Goal: Complete application form

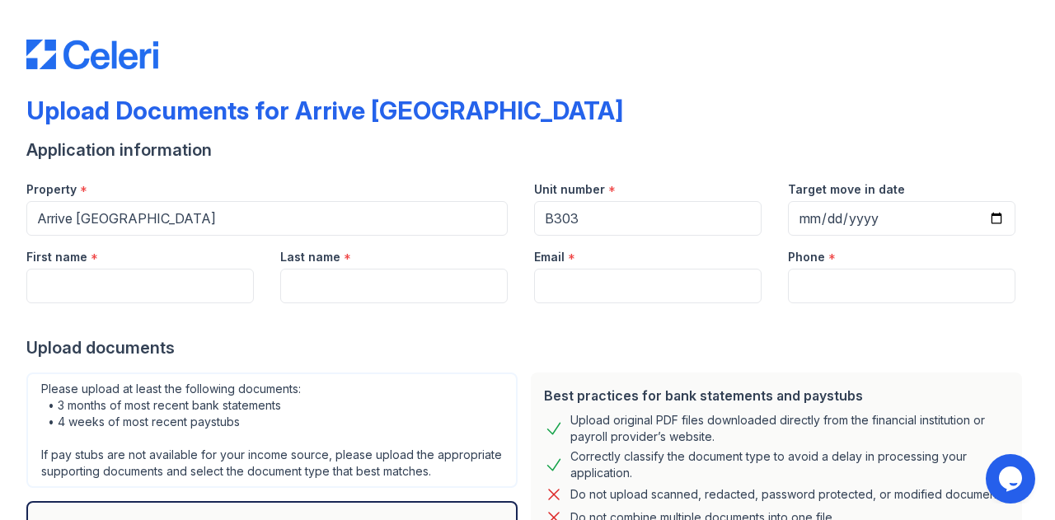
type input "B303"
click at [115, 291] on input "First name" at bounding box center [139, 286] width 227 height 35
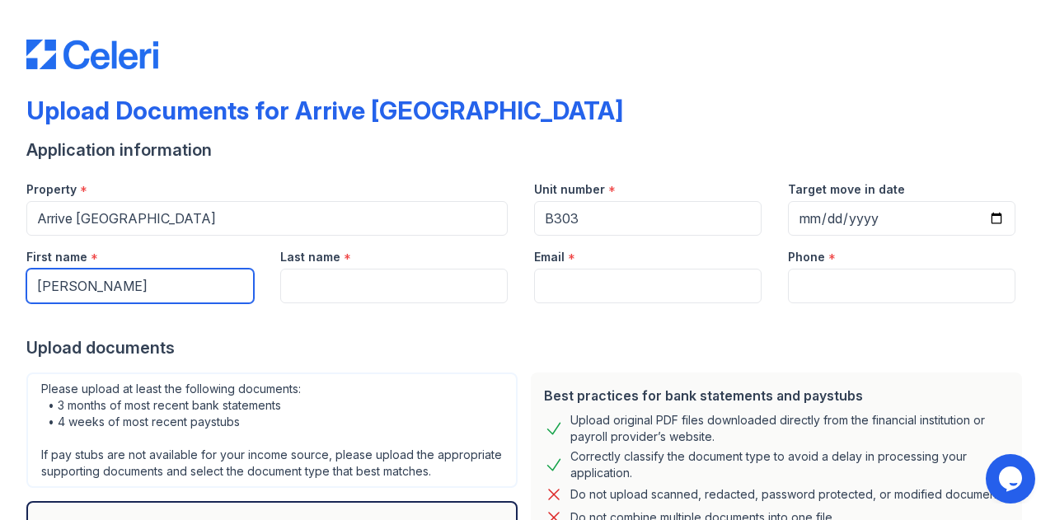
type input "[PERSON_NAME]"
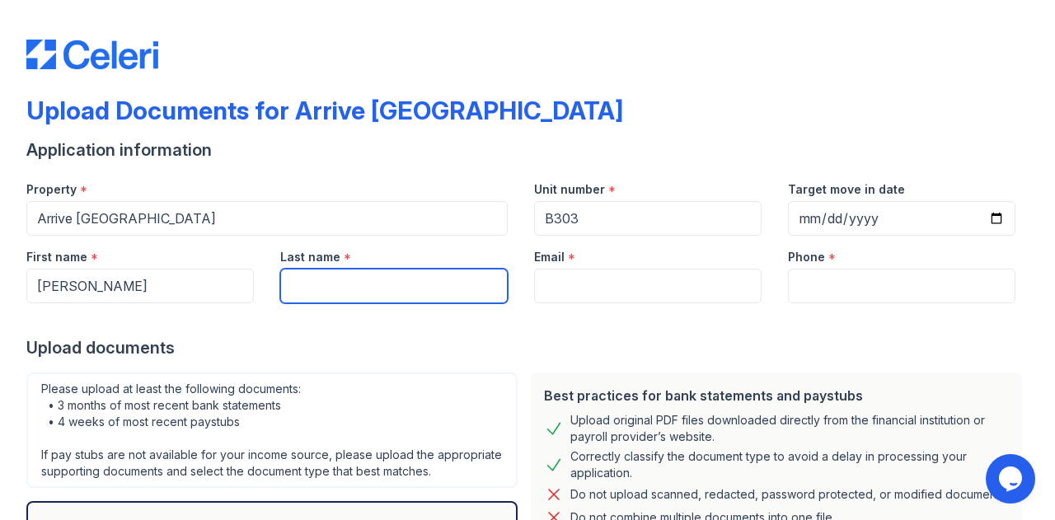
click at [306, 274] on input "Last name" at bounding box center [393, 286] width 227 height 35
type input "[PERSON_NAME]"
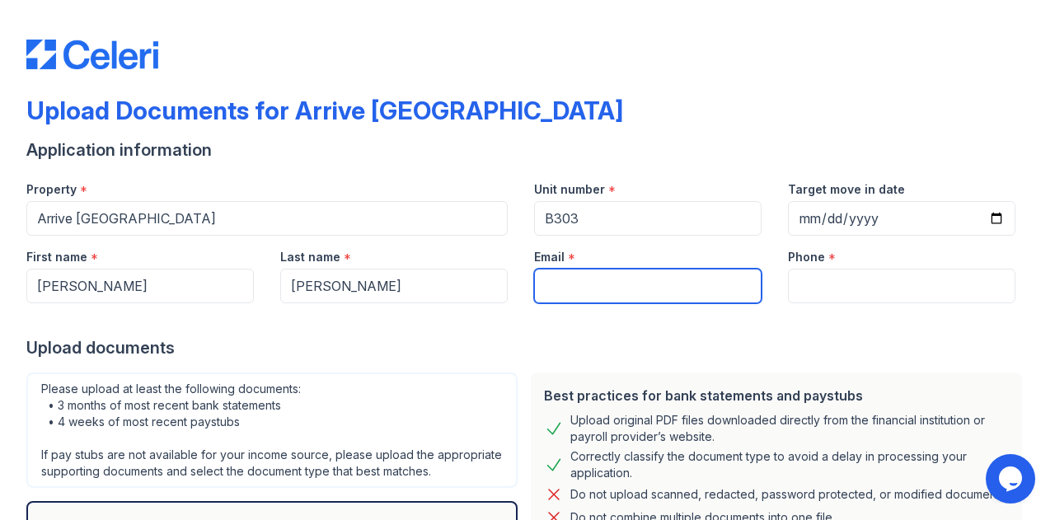
click at [534, 278] on input "Email" at bounding box center [647, 286] width 227 height 35
type input "[EMAIL_ADDRESS][DOMAIN_NAME]"
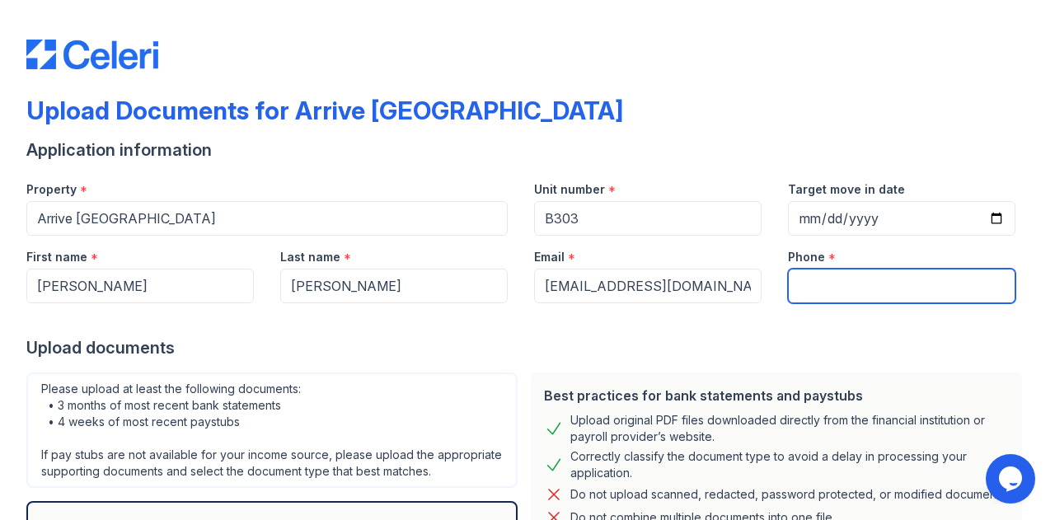
click at [827, 295] on input "Phone" at bounding box center [901, 286] width 227 height 35
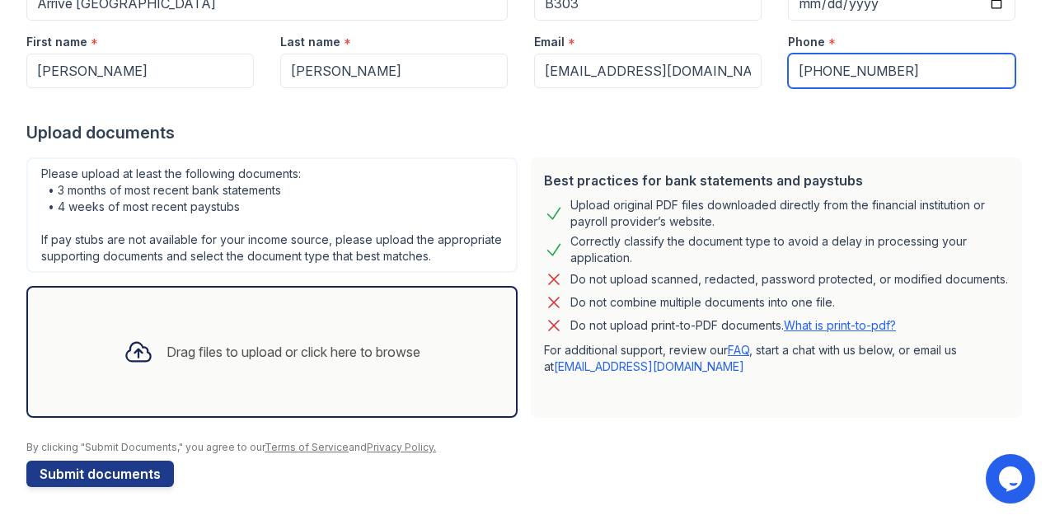
scroll to position [230, 0]
type input "[PHONE_NUMBER]"
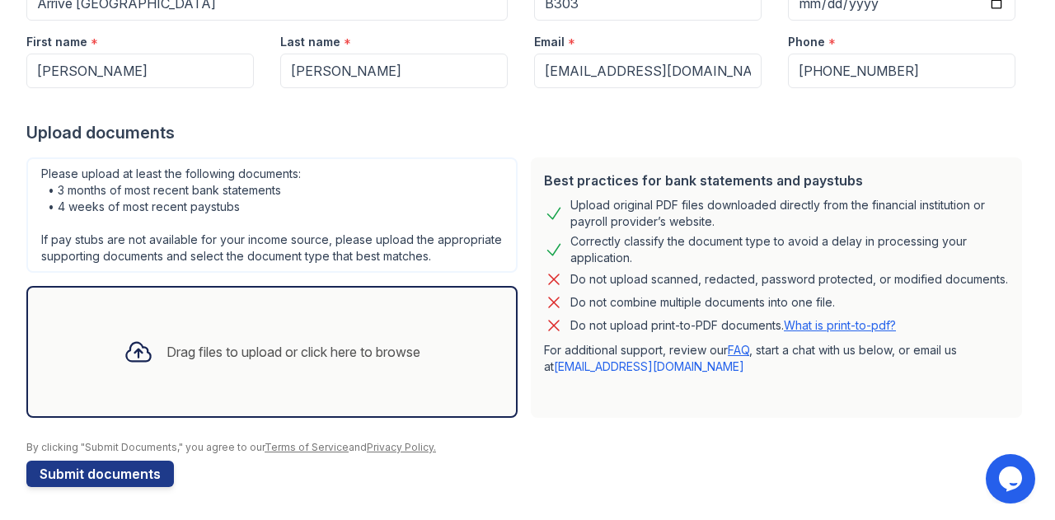
click at [352, 361] on div "Drag files to upload or click here to browse" at bounding box center [293, 352] width 254 height 20
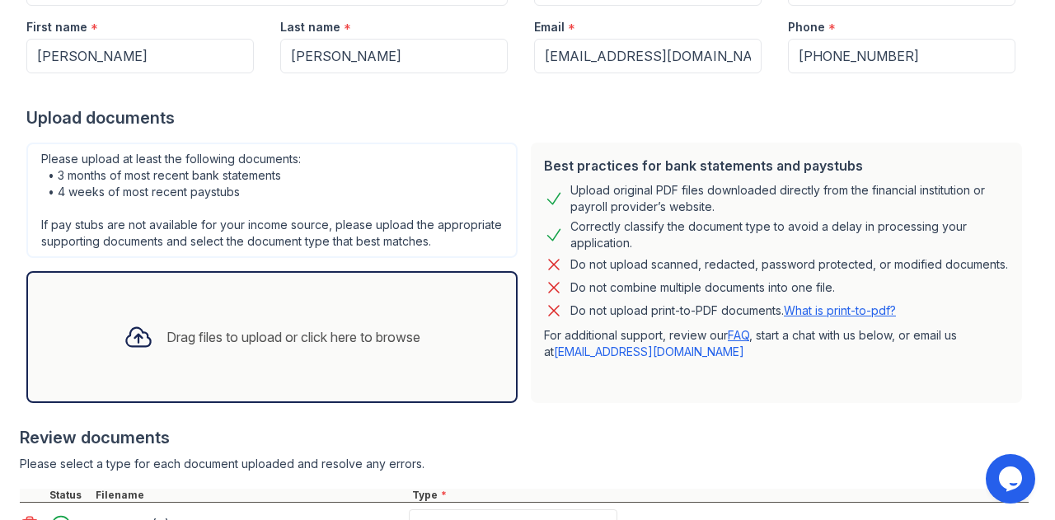
click at [196, 364] on div "Drag files to upload or click here to browse" at bounding box center [271, 337] width 323 height 56
click at [300, 347] on div "Drag files to upload or click here to browse" at bounding box center [293, 337] width 254 height 20
click at [345, 347] on div "Drag files to upload or click here to browse" at bounding box center [293, 337] width 254 height 20
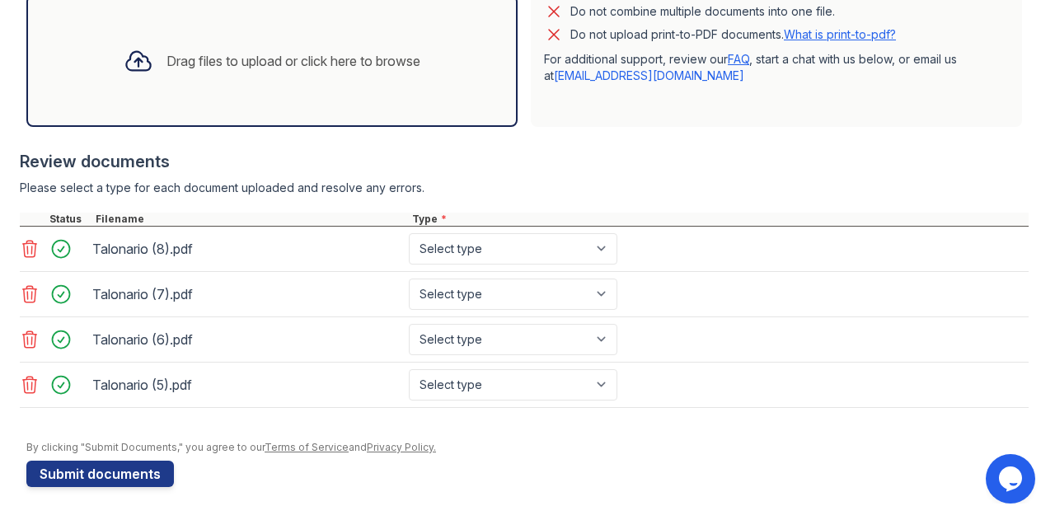
scroll to position [509, 0]
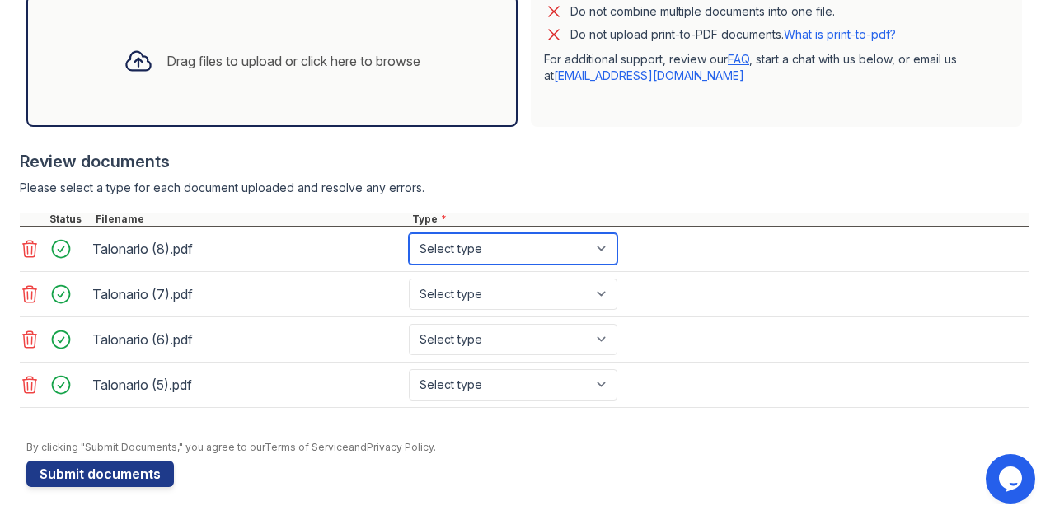
click at [602, 258] on select "Select type Paystub Bank Statement Offer Letter Tax Documents Benefit Award Let…" at bounding box center [513, 248] width 209 height 31
select select "paystub"
click at [409, 245] on select "Select type Paystub Bank Statement Offer Letter Tax Documents Benefit Award Let…" at bounding box center [513, 248] width 209 height 31
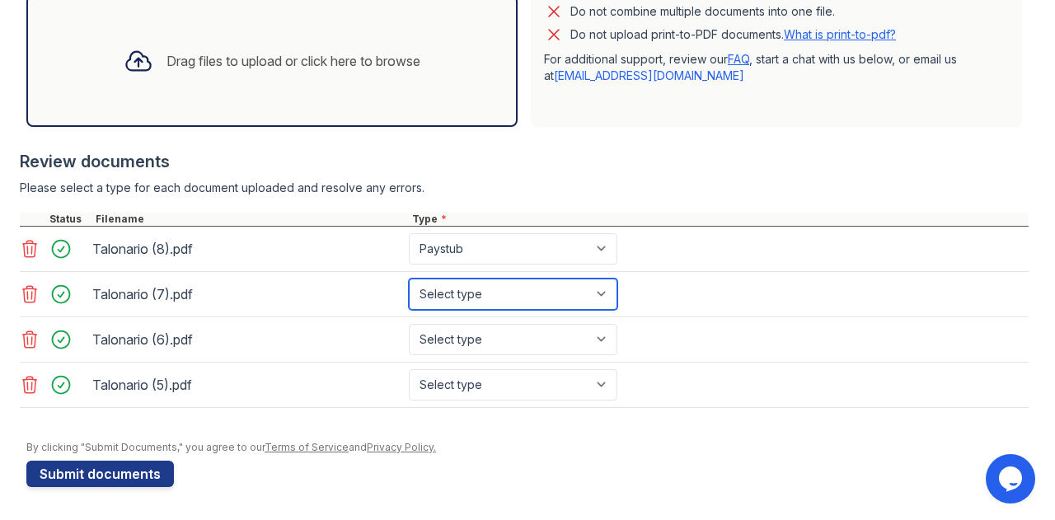
click at [597, 304] on select "Select type Paystub Bank Statement Offer Letter Tax Documents Benefit Award Let…" at bounding box center [513, 294] width 209 height 31
select select "paystub"
click at [409, 289] on select "Select type Paystub Bank Statement Offer Letter Tax Documents Benefit Award Let…" at bounding box center [513, 294] width 209 height 31
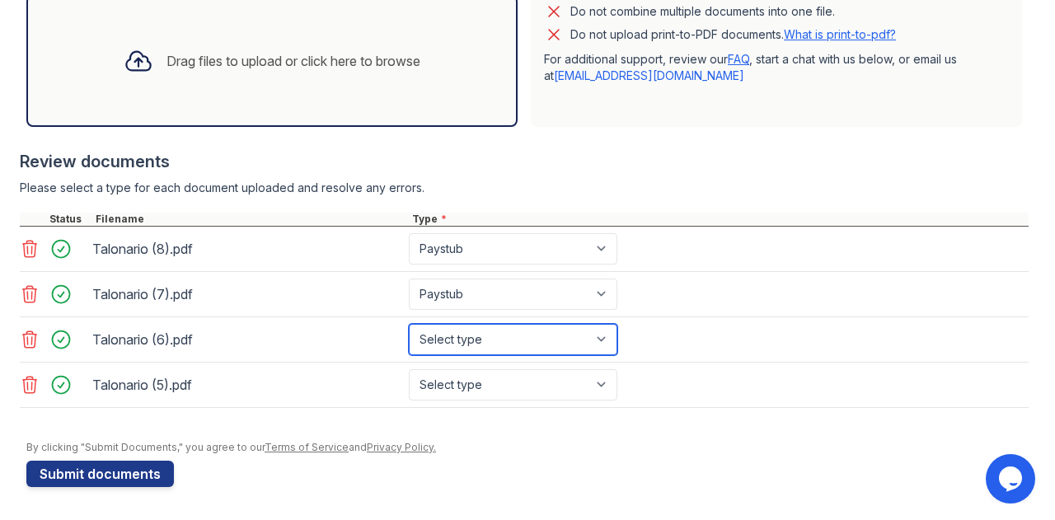
click at [609, 350] on select "Select type Paystub Bank Statement Offer Letter Tax Documents Benefit Award Let…" at bounding box center [513, 339] width 209 height 31
select select "paystub"
click at [409, 334] on select "Select type Paystub Bank Statement Offer Letter Tax Documents Benefit Award Let…" at bounding box center [513, 339] width 209 height 31
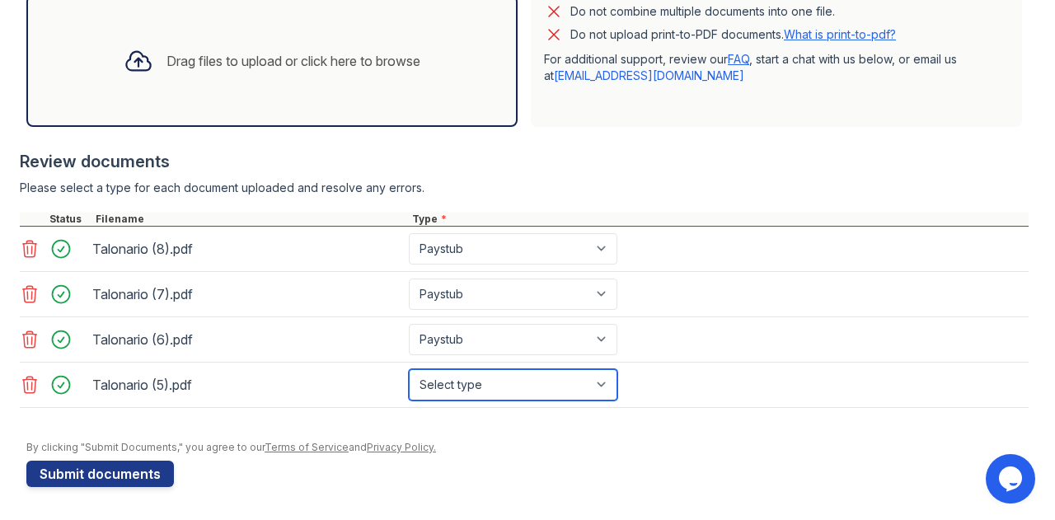
click at [603, 395] on select "Select type Paystub Bank Statement Offer Letter Tax Documents Benefit Award Let…" at bounding box center [513, 384] width 209 height 31
select select "paystub"
click at [409, 378] on select "Select type Paystub Bank Statement Offer Letter Tax Documents Benefit Award Let…" at bounding box center [513, 384] width 209 height 31
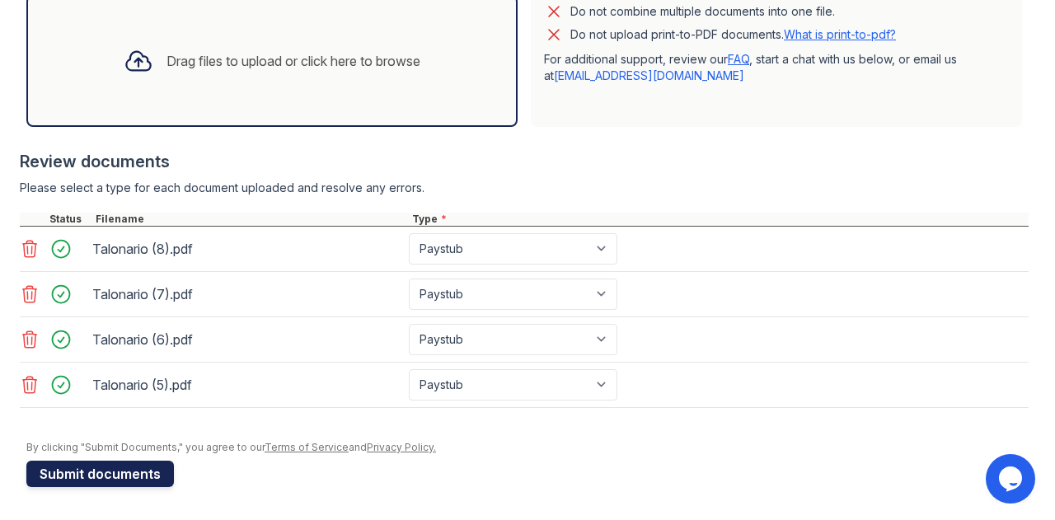
click at [147, 487] on button "Submit documents" at bounding box center [100, 474] width 148 height 26
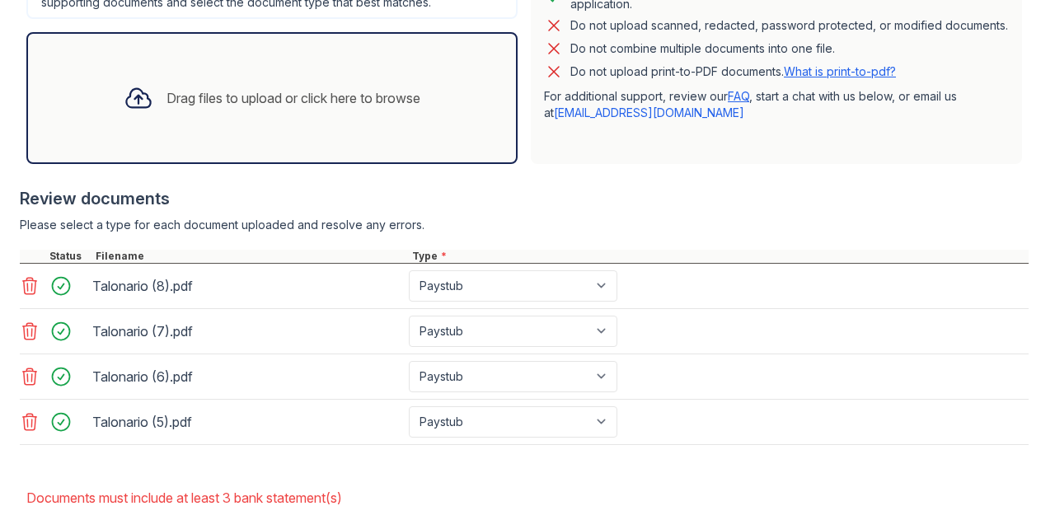
scroll to position [616, 0]
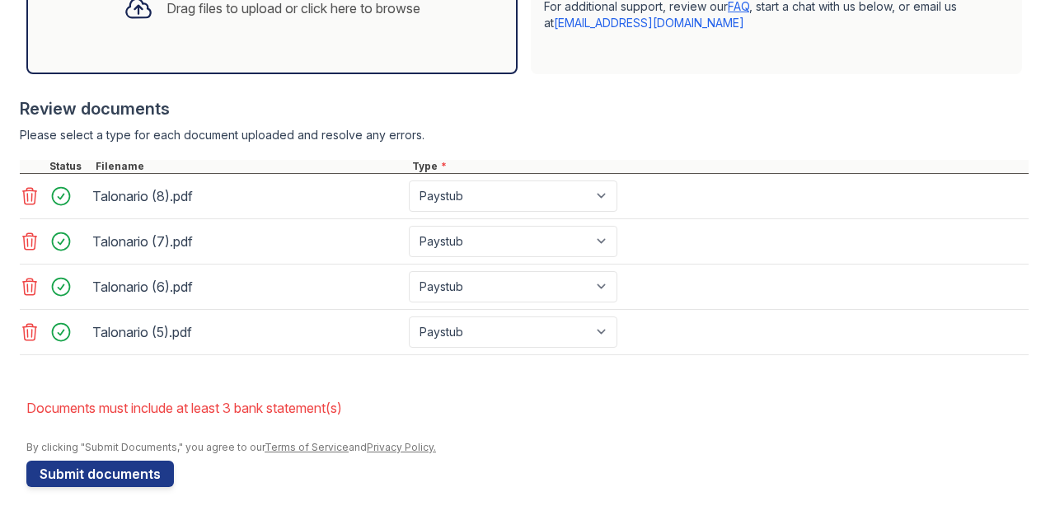
click at [285, 411] on li "Documents must include at least 3 bank statement(s)" at bounding box center [527, 407] width 1002 height 33
click at [33, 324] on icon at bounding box center [30, 332] width 20 height 20
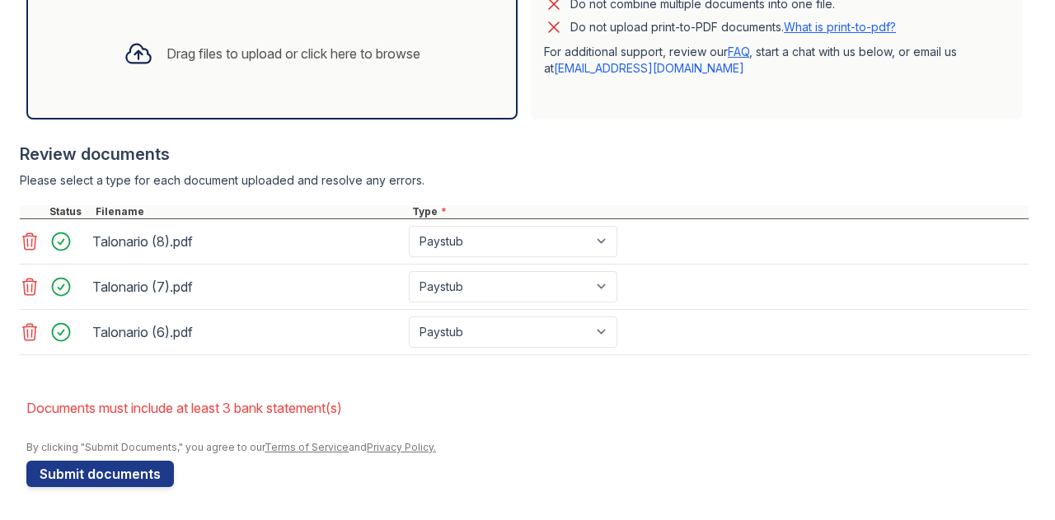
scroll to position [572, 0]
click at [373, 55] on div "Drag files to upload or click here to browse" at bounding box center [293, 54] width 254 height 20
click at [326, 75] on div "Drag files to upload or click here to browse" at bounding box center [271, 54] width 323 height 56
click at [363, 50] on div "Drag files to upload or click here to browse" at bounding box center [293, 54] width 254 height 20
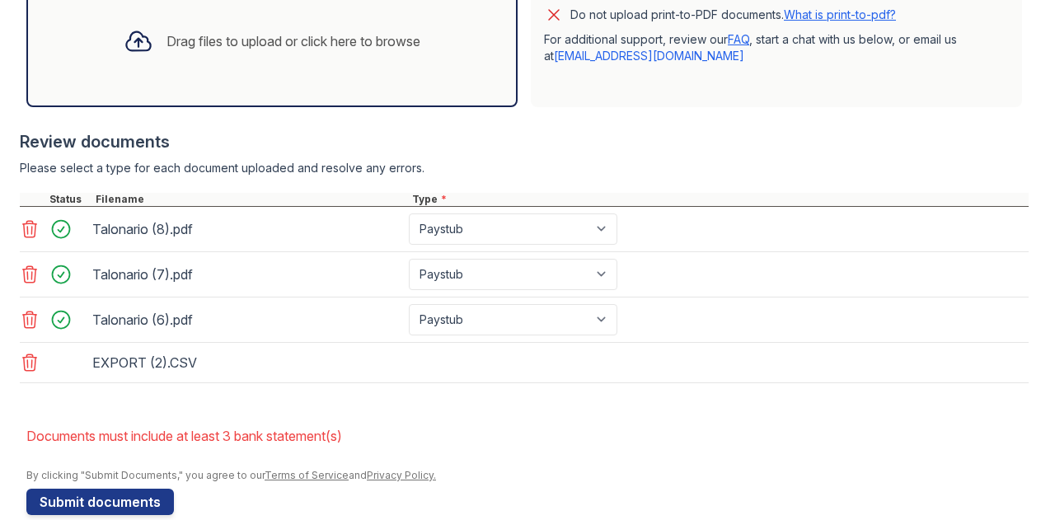
click at [295, 51] on div "Drag files to upload or click here to browse" at bounding box center [293, 41] width 254 height 20
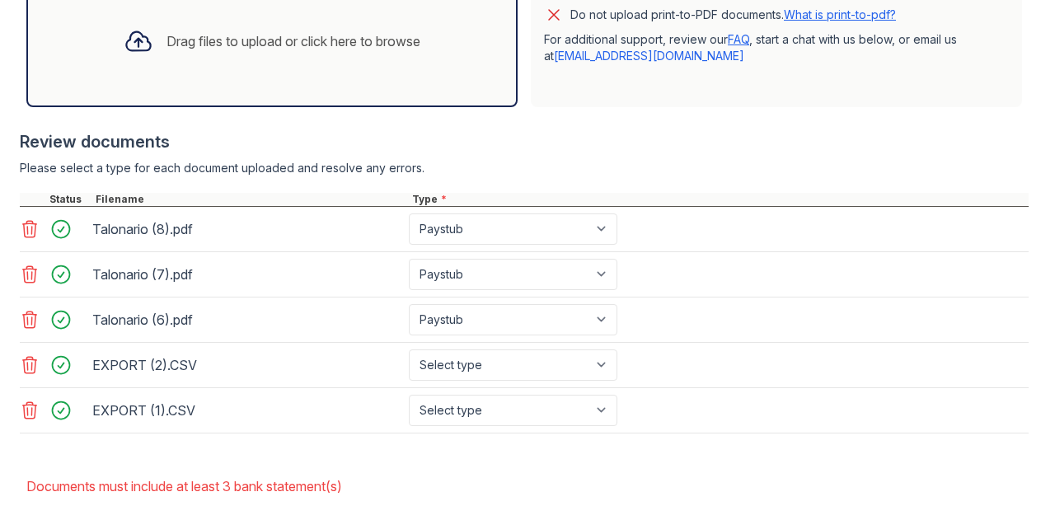
click at [363, 51] on div "Drag files to upload or click here to browse" at bounding box center [293, 41] width 254 height 20
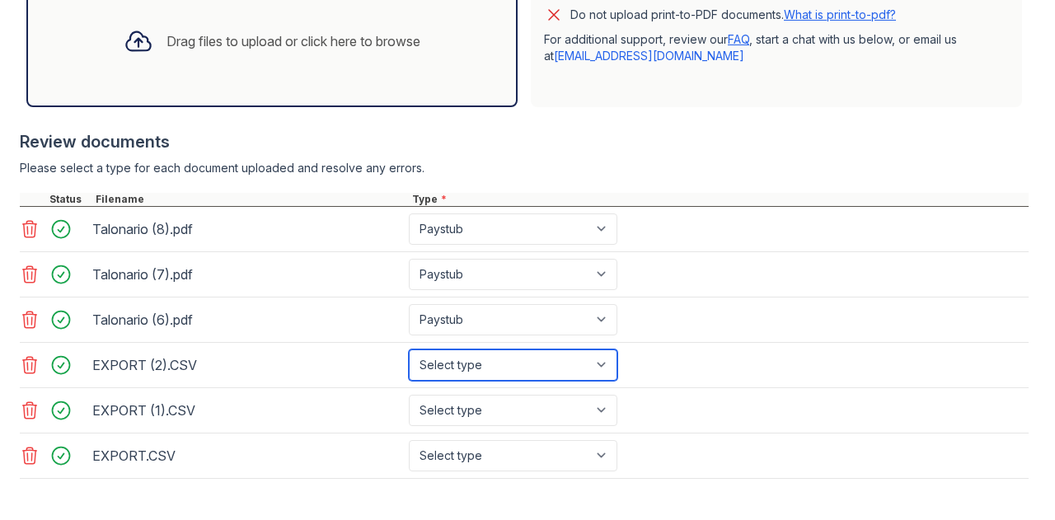
click at [596, 378] on select "Select type Paystub Bank Statement Offer Letter Tax Documents Benefit Award Let…" at bounding box center [513, 364] width 209 height 31
select select "bank_statement"
click at [409, 362] on select "Select type Paystub Bank Statement Offer Letter Tax Documents Benefit Award Let…" at bounding box center [513, 364] width 209 height 31
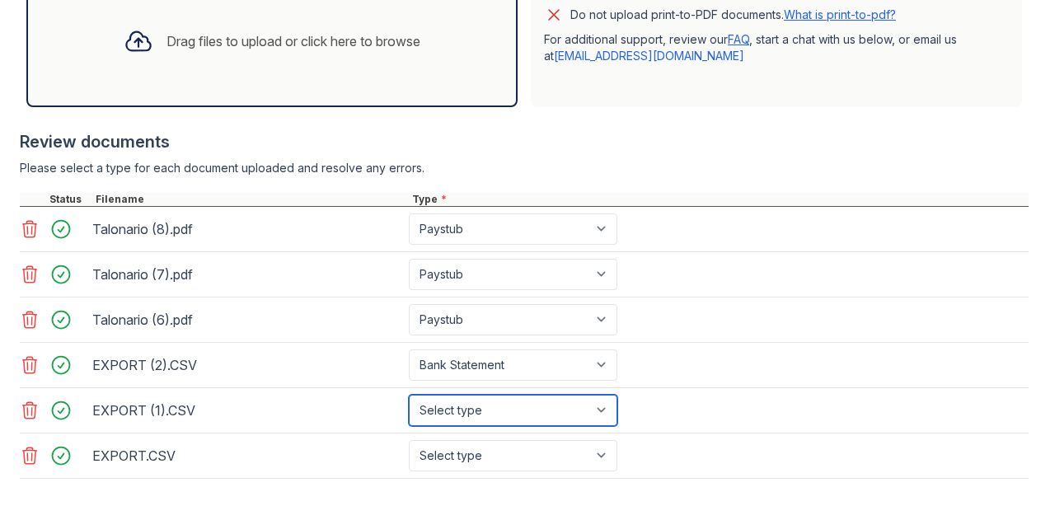
click at [611, 420] on select "Select type Paystub Bank Statement Offer Letter Tax Documents Benefit Award Let…" at bounding box center [513, 410] width 209 height 31
select select "bank_statement"
click at [409, 406] on select "Select type Paystub Bank Statement Offer Letter Tax Documents Benefit Award Let…" at bounding box center [513, 410] width 209 height 31
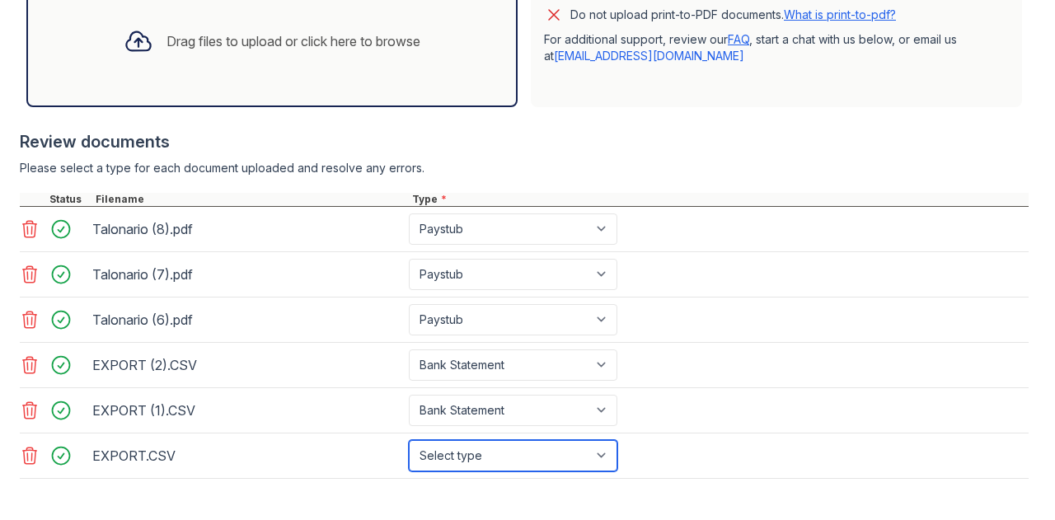
click at [601, 471] on select "Select type Paystub Bank Statement Offer Letter Tax Documents Benefit Award Let…" at bounding box center [513, 455] width 209 height 31
select select "bank_statement"
click at [409, 451] on select "Select type Paystub Bank Statement Offer Letter Tax Documents Benefit Award Let…" at bounding box center [513, 455] width 209 height 31
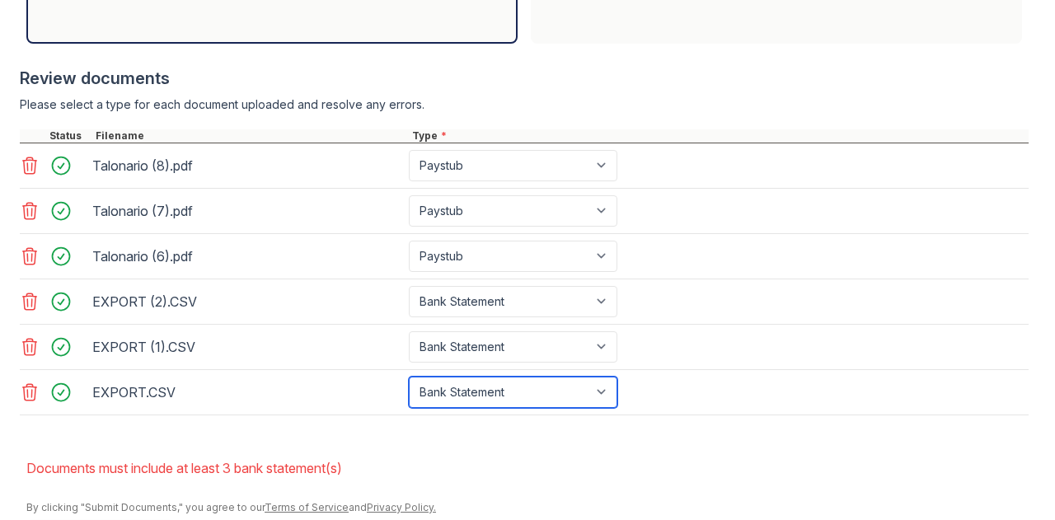
scroll to position [706, 0]
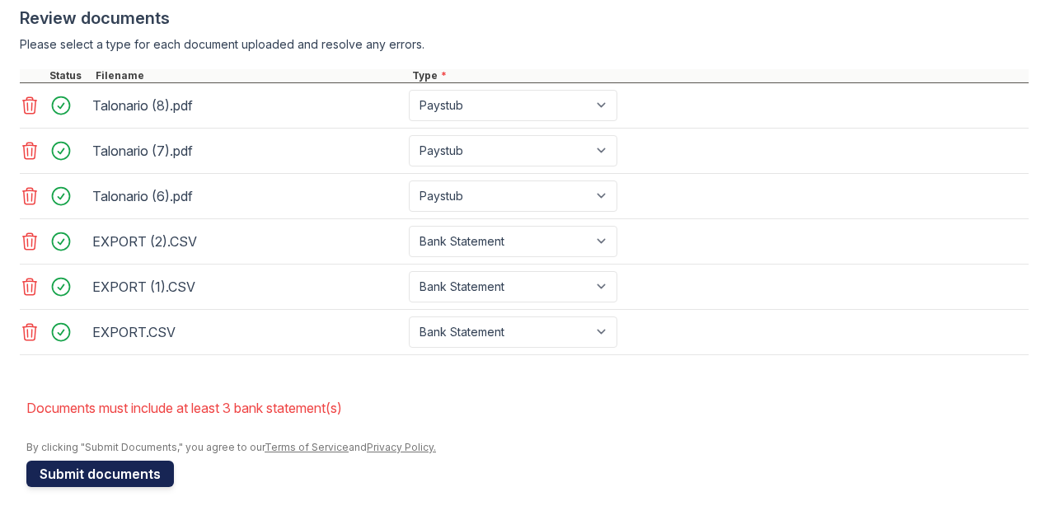
click at [125, 466] on button "Submit documents" at bounding box center [100, 474] width 148 height 26
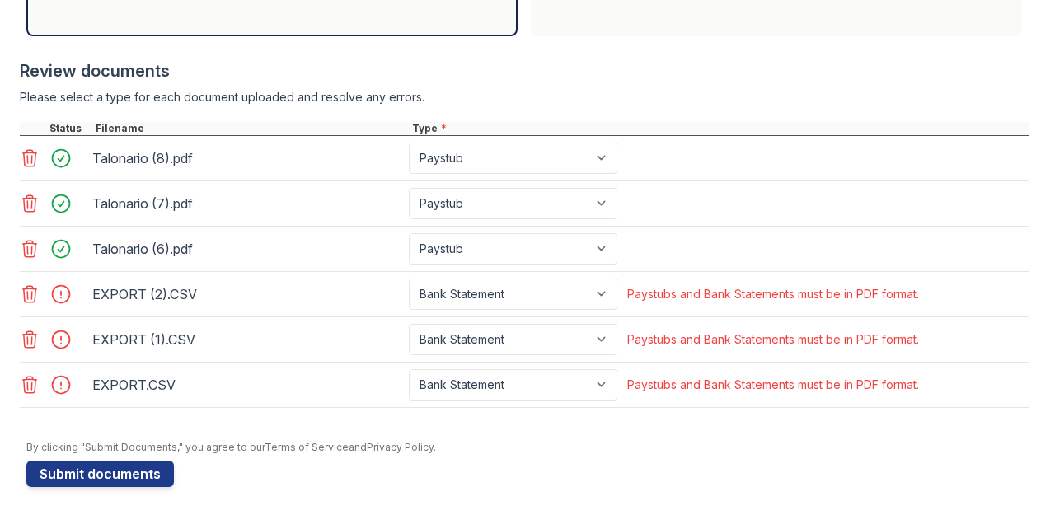
scroll to position [653, 0]
click at [188, 160] on div "Talonario (8).pdf" at bounding box center [247, 158] width 310 height 26
click at [605, 153] on select "Paystub Bank Statement Offer Letter Tax Documents Benefit Award Letter Investme…" at bounding box center [513, 158] width 209 height 31
select select "other"
click at [409, 148] on select "Paystub Bank Statement Offer Letter Tax Documents Benefit Award Letter Investme…" at bounding box center [513, 158] width 209 height 31
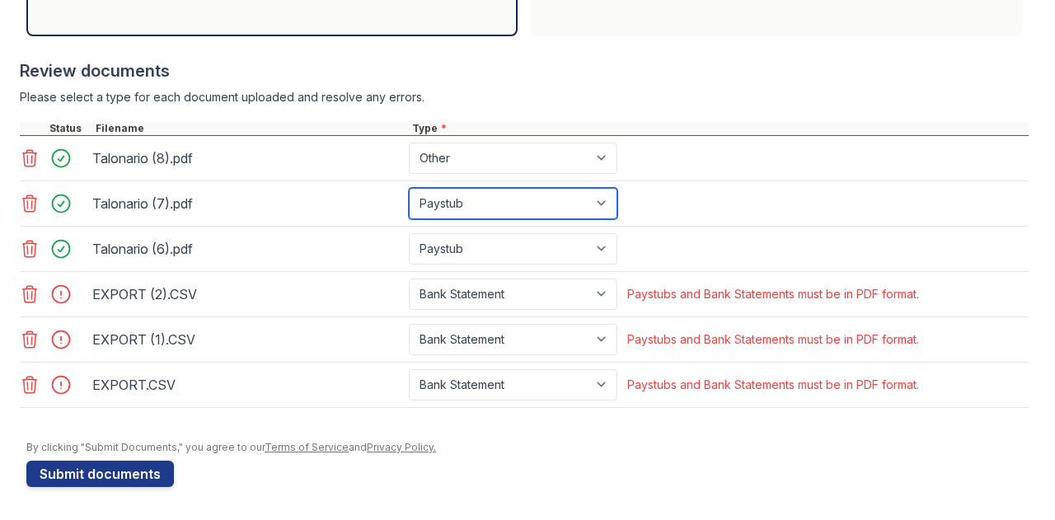
click at [609, 204] on select "Paystub Bank Statement Offer Letter Tax Documents Benefit Award Letter Investme…" at bounding box center [513, 203] width 209 height 31
select select "other"
click at [409, 192] on select "Paystub Bank Statement Offer Letter Tax Documents Benefit Award Letter Investme…" at bounding box center [513, 203] width 209 height 31
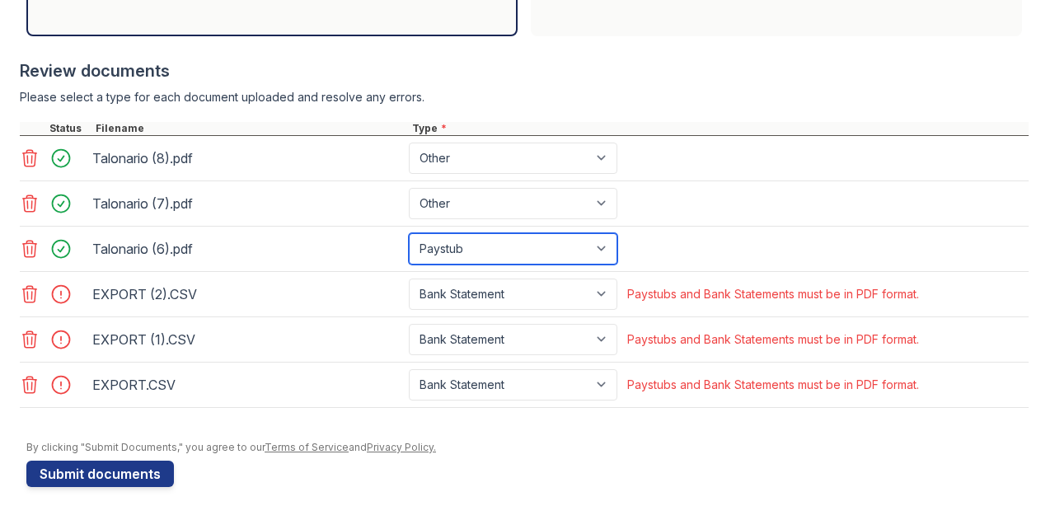
click at [617, 249] on select "Paystub Bank Statement Offer Letter Tax Documents Benefit Award Letter Investme…" at bounding box center [513, 248] width 209 height 31
select select "other"
click at [409, 237] on select "Paystub Bank Statement Offer Letter Tax Documents Benefit Award Letter Investme…" at bounding box center [513, 248] width 209 height 31
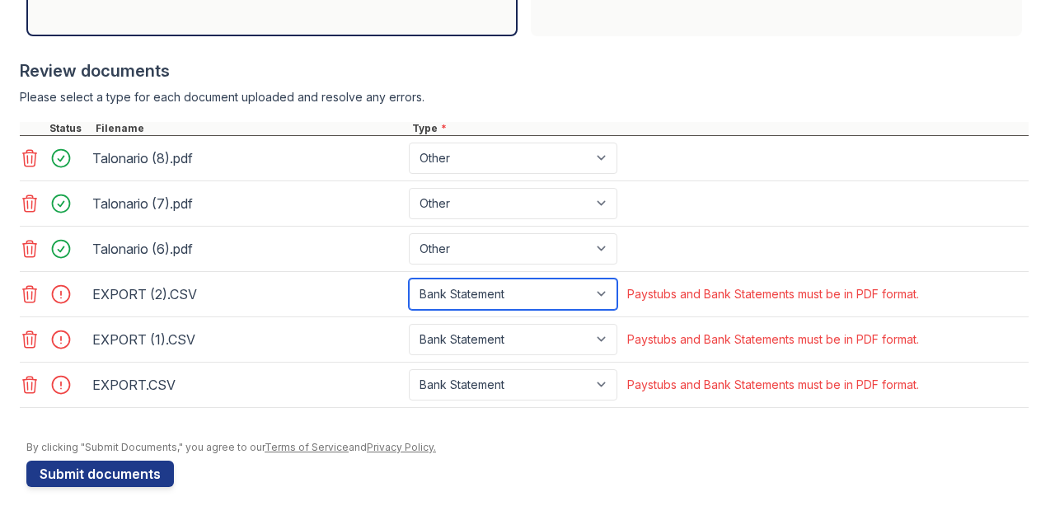
click at [601, 293] on select "Paystub Bank Statement Offer Letter Tax Documents Benefit Award Letter Investme…" at bounding box center [513, 294] width 209 height 31
select select "other"
click at [409, 281] on select "Paystub Bank Statement Offer Letter Tax Documents Benefit Award Letter Investme…" at bounding box center [513, 294] width 209 height 31
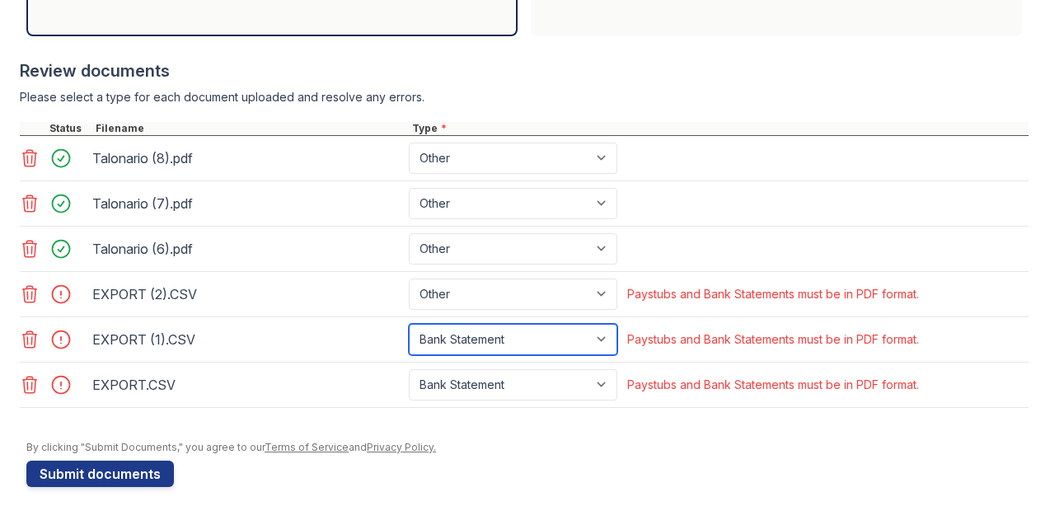
click at [602, 340] on select "Paystub Bank Statement Offer Letter Tax Documents Benefit Award Letter Investme…" at bounding box center [513, 339] width 209 height 31
select select "other"
click at [409, 326] on select "Paystub Bank Statement Offer Letter Tax Documents Benefit Award Letter Investme…" at bounding box center [513, 339] width 209 height 31
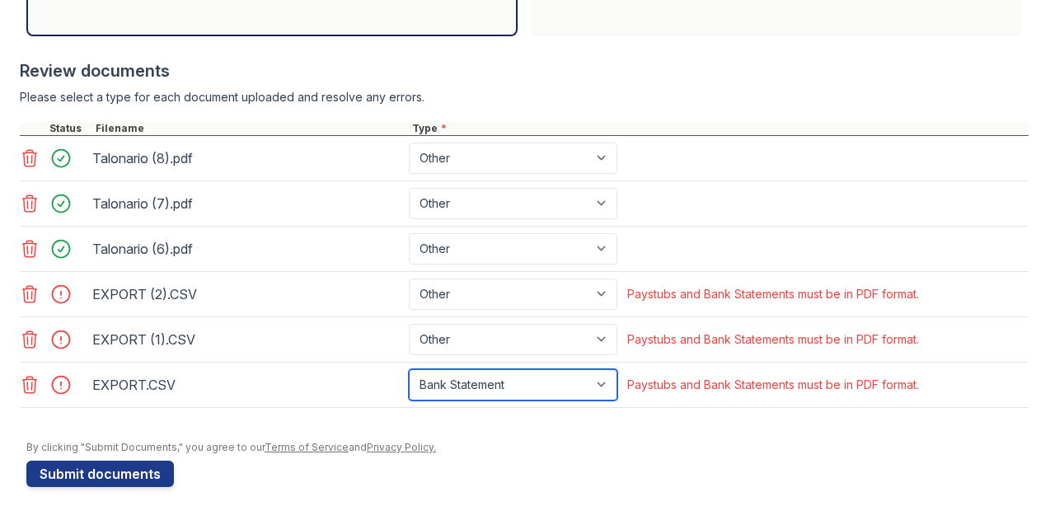
click at [607, 377] on select "Paystub Bank Statement Offer Letter Tax Documents Benefit Award Letter Investme…" at bounding box center [513, 384] width 209 height 31
select select "other"
click at [409, 370] on select "Paystub Bank Statement Offer Letter Tax Documents Benefit Award Letter Investme…" at bounding box center [513, 384] width 209 height 31
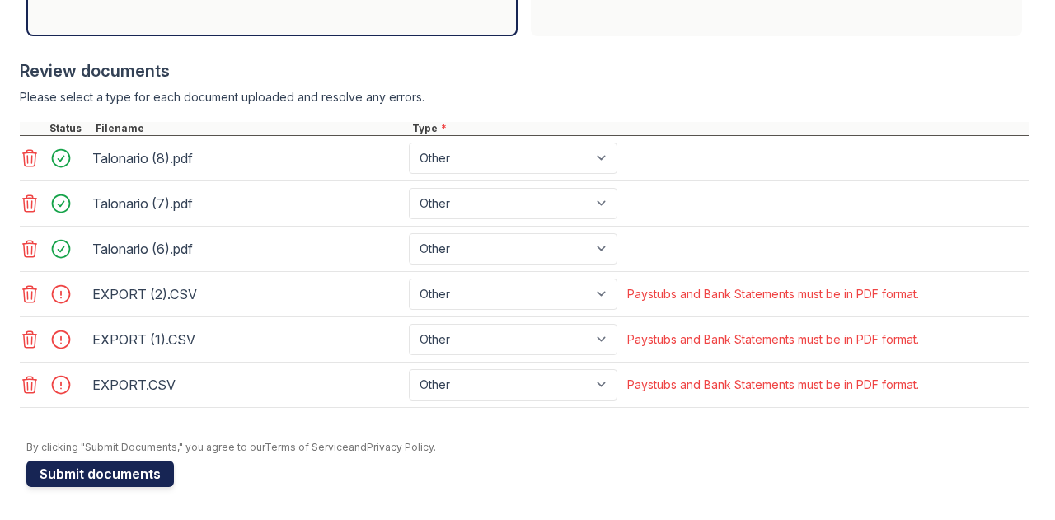
click at [91, 477] on button "Submit documents" at bounding box center [100, 474] width 148 height 26
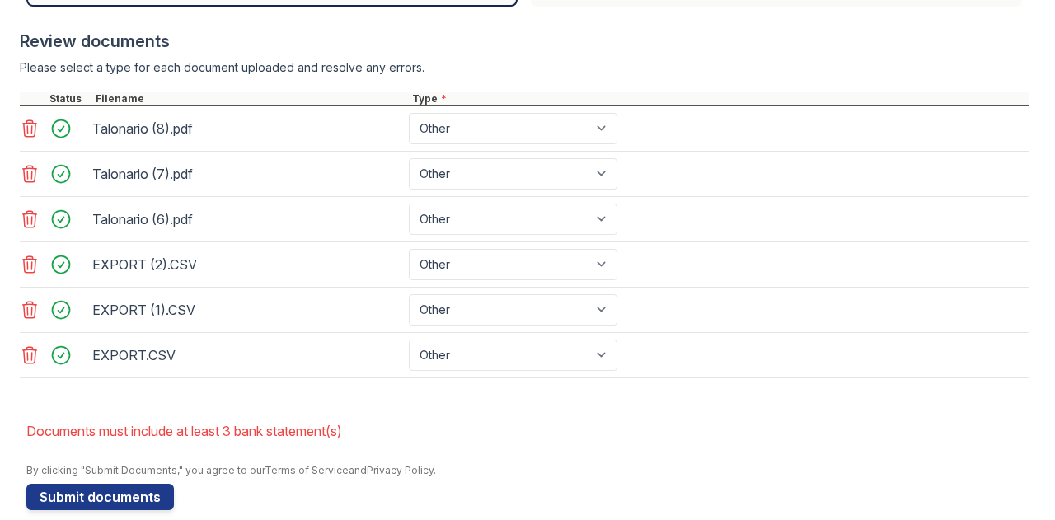
scroll to position [706, 0]
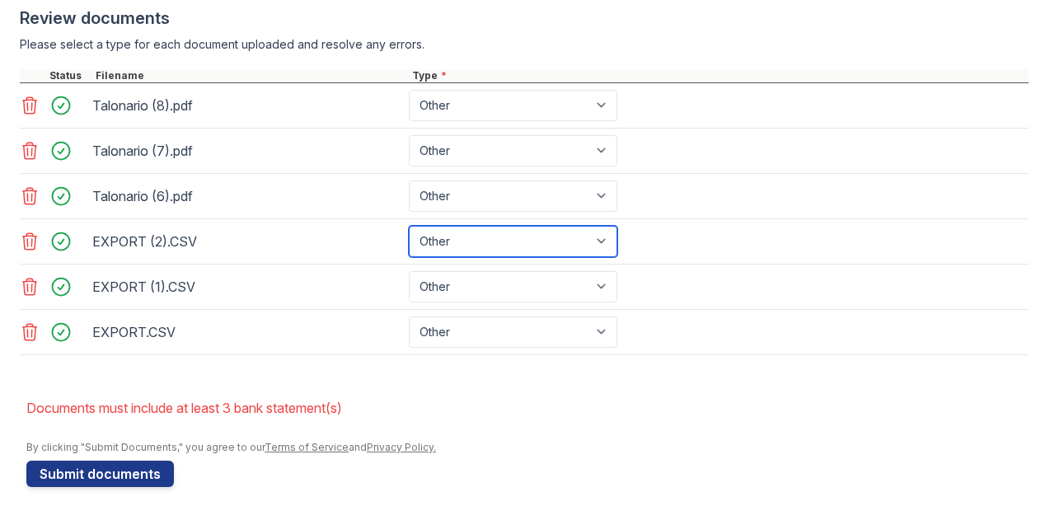
click at [605, 245] on select "Paystub Bank Statement Offer Letter Tax Documents Benefit Award Letter Investme…" at bounding box center [513, 241] width 209 height 31
select select "bank_statement"
click at [409, 228] on select "Paystub Bank Statement Offer Letter Tax Documents Benefit Award Letter Investme…" at bounding box center [513, 241] width 209 height 31
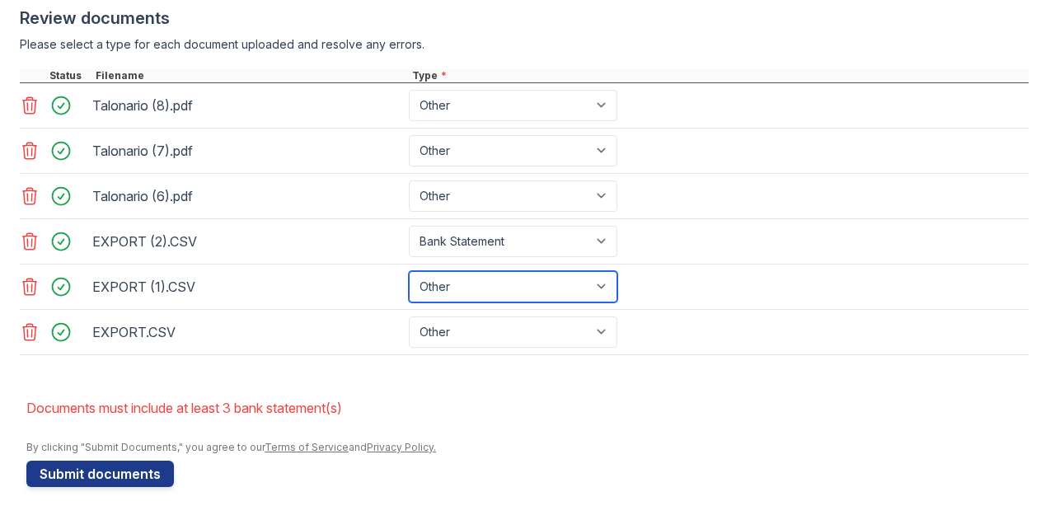
click at [604, 293] on select "Paystub Bank Statement Offer Letter Tax Documents Benefit Award Letter Investme…" at bounding box center [513, 286] width 209 height 31
select select "bank_statement"
click at [409, 273] on select "Paystub Bank Statement Offer Letter Tax Documents Benefit Award Letter Investme…" at bounding box center [513, 286] width 209 height 31
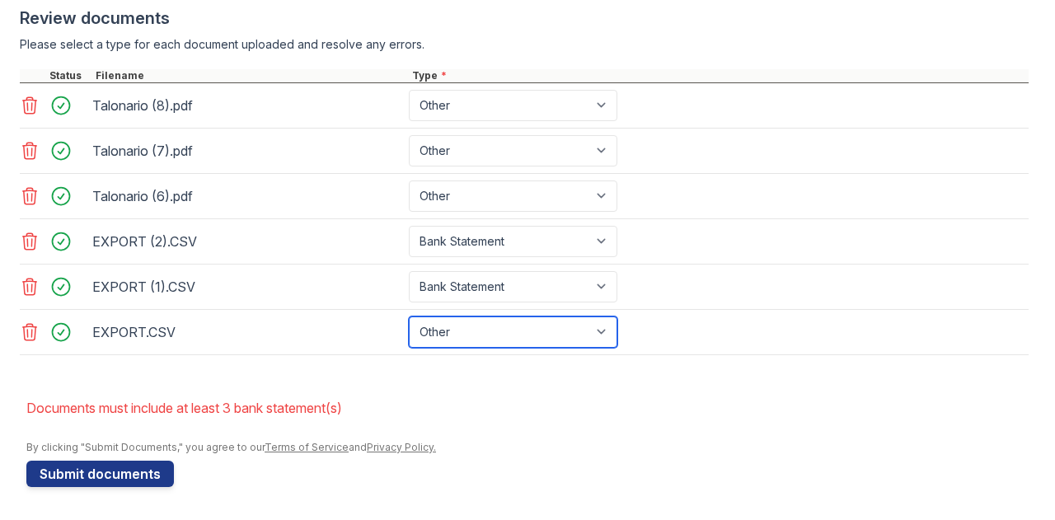
click at [604, 330] on select "Paystub Bank Statement Offer Letter Tax Documents Benefit Award Letter Investme…" at bounding box center [513, 331] width 209 height 31
select select "bank_statement"
click at [409, 317] on select "Paystub Bank Statement Offer Letter Tax Documents Benefit Award Letter Investme…" at bounding box center [513, 331] width 209 height 31
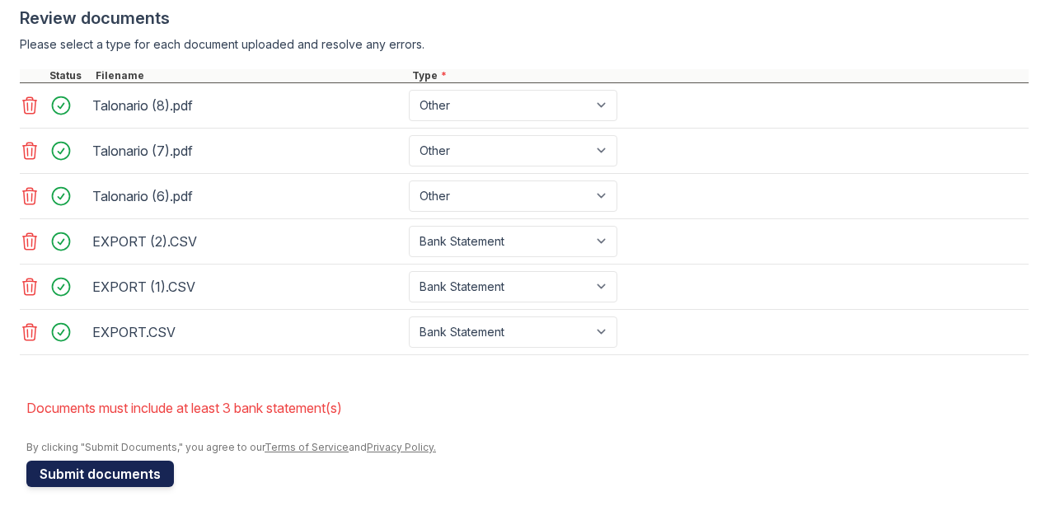
click at [148, 471] on button "Submit documents" at bounding box center [100, 474] width 148 height 26
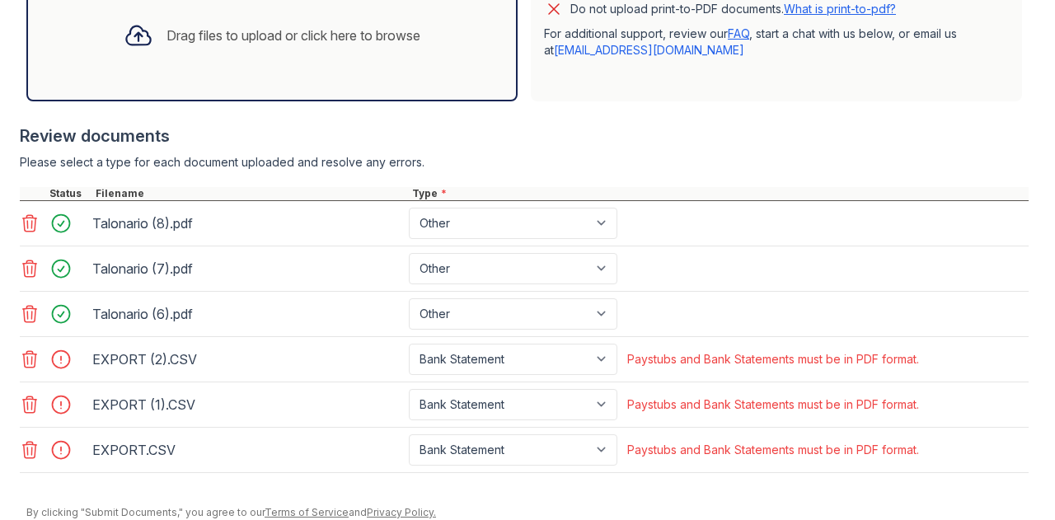
scroll to position [602, 0]
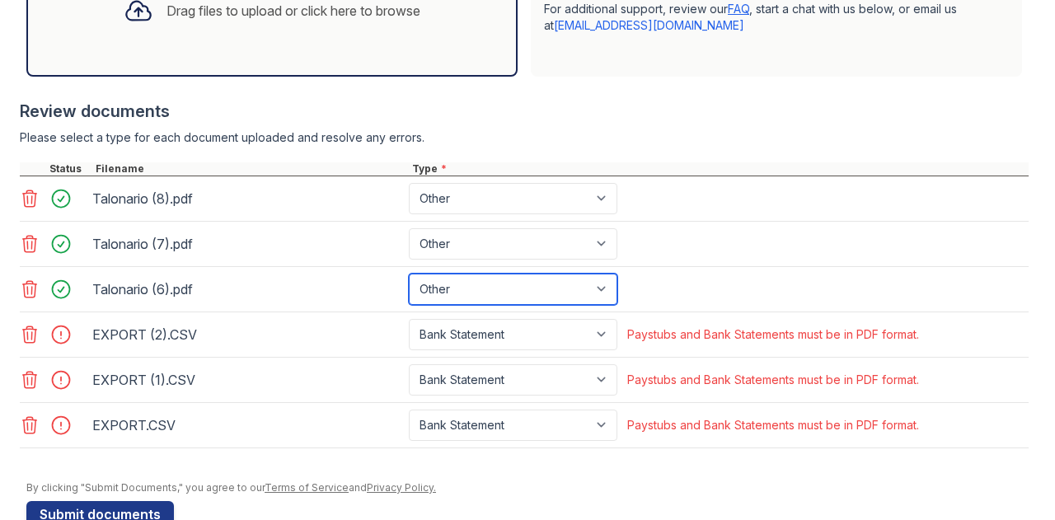
click at [603, 303] on select "Paystub Bank Statement Offer Letter Tax Documents Benefit Award Letter Investme…" at bounding box center [513, 289] width 209 height 31
select select "paystub"
click at [409, 286] on select "Paystub Bank Statement Offer Letter Tax Documents Benefit Award Letter Investme…" at bounding box center [513, 289] width 209 height 31
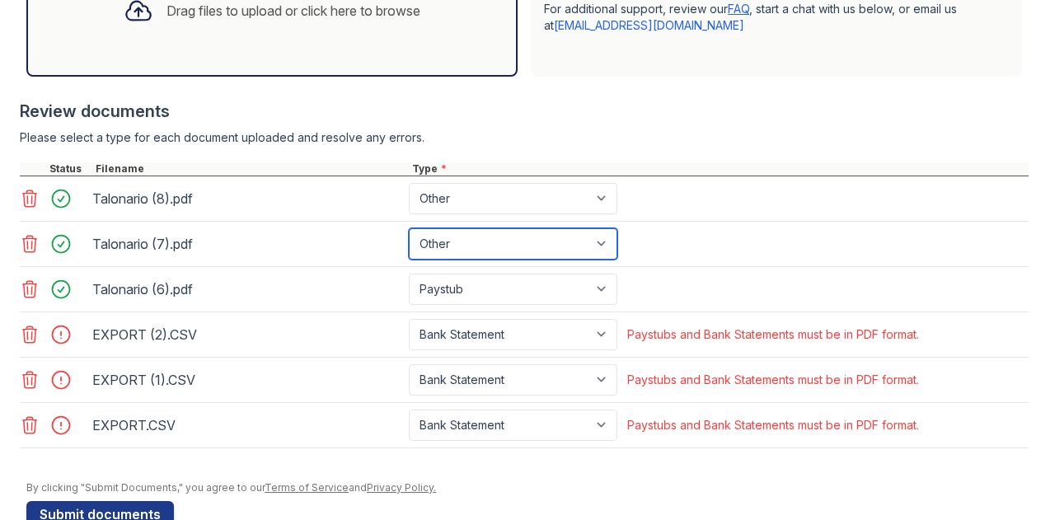
click at [609, 256] on select "Paystub Bank Statement Offer Letter Tax Documents Benefit Award Letter Investme…" at bounding box center [513, 243] width 209 height 31
select select "paystub"
click at [409, 241] on select "Paystub Bank Statement Offer Letter Tax Documents Benefit Award Letter Investme…" at bounding box center [513, 243] width 209 height 31
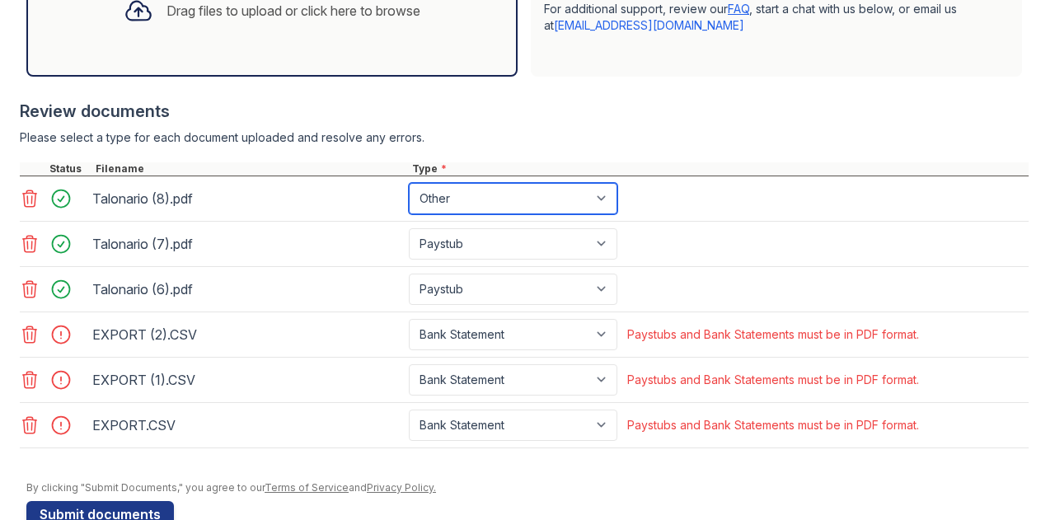
click at [605, 209] on select "Paystub Bank Statement Offer Letter Tax Documents Benefit Award Letter Investme…" at bounding box center [513, 198] width 209 height 31
select select "paystub"
click at [409, 197] on select "Paystub Bank Statement Offer Letter Tax Documents Benefit Award Letter Investme…" at bounding box center [513, 198] width 209 height 31
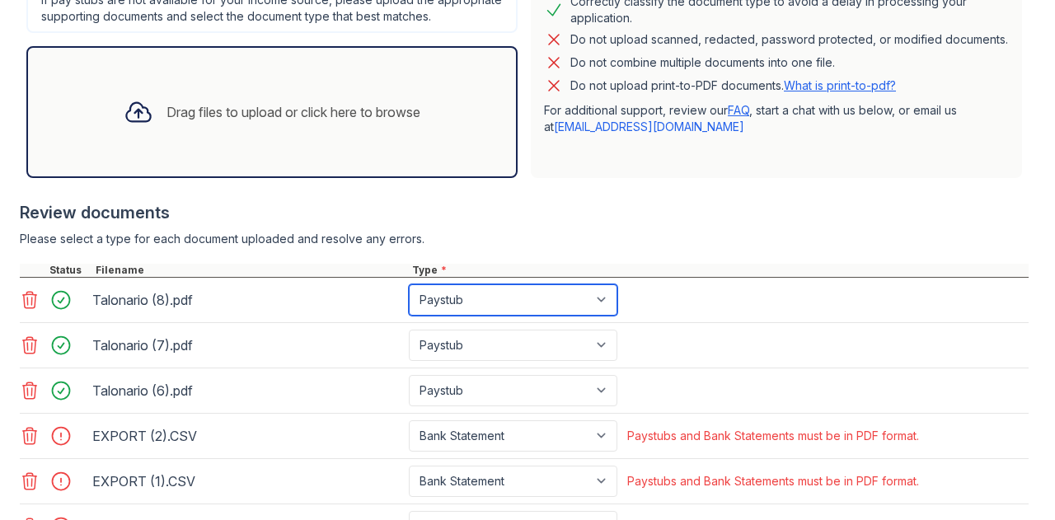
scroll to position [481, 0]
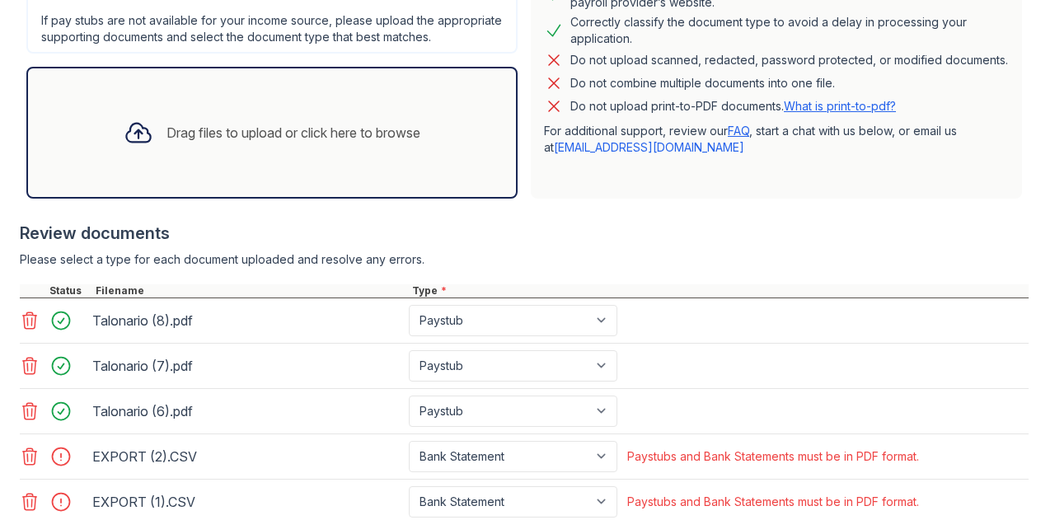
click at [356, 143] on div "Drag files to upload or click here to browse" at bounding box center [293, 133] width 254 height 20
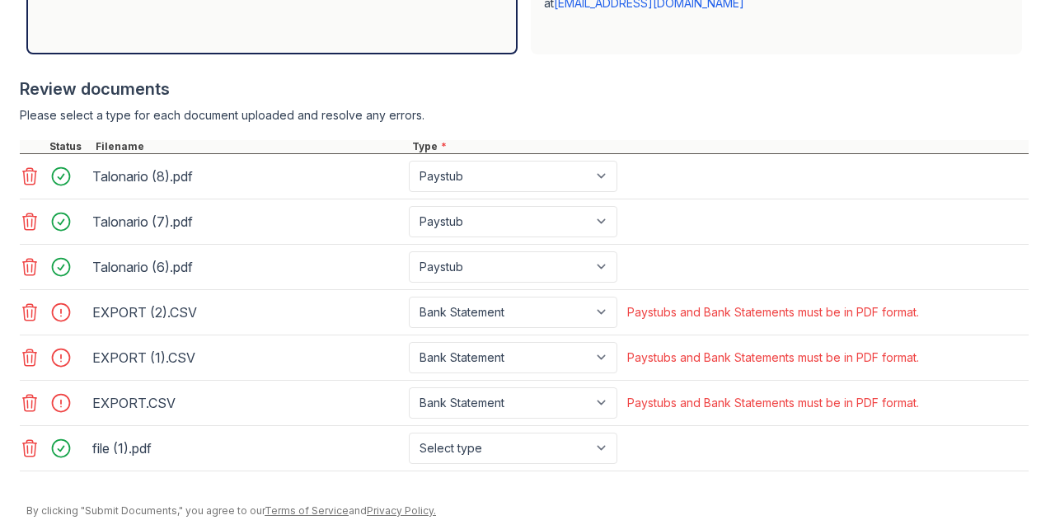
scroll to position [627, 0]
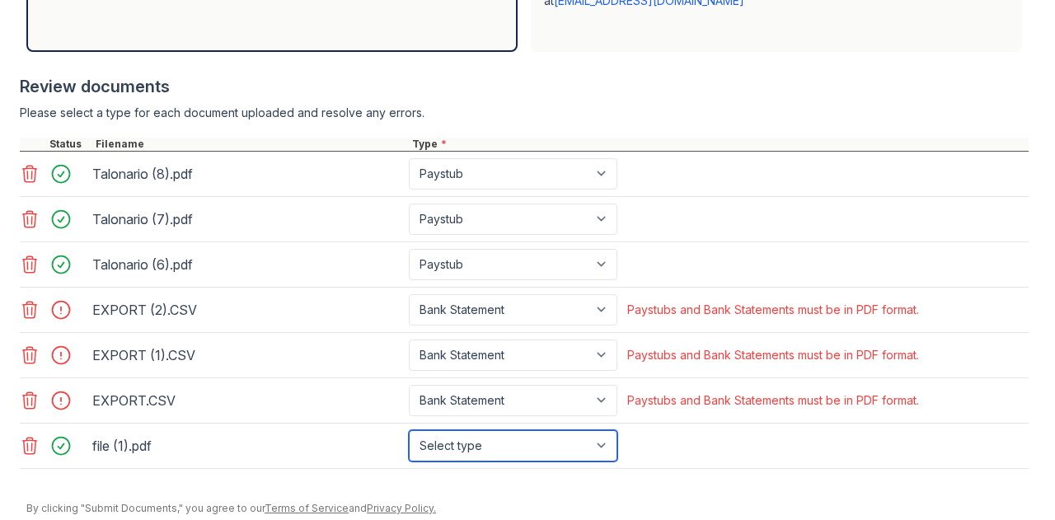
click at [600, 456] on select "Select type Paystub Bank Statement Offer Letter Tax Documents Benefit Award Let…" at bounding box center [513, 445] width 209 height 31
select select "bank_statement"
click at [409, 439] on select "Select type Paystub Bank Statement Offer Letter Tax Documents Benefit Award Let…" at bounding box center [513, 445] width 209 height 31
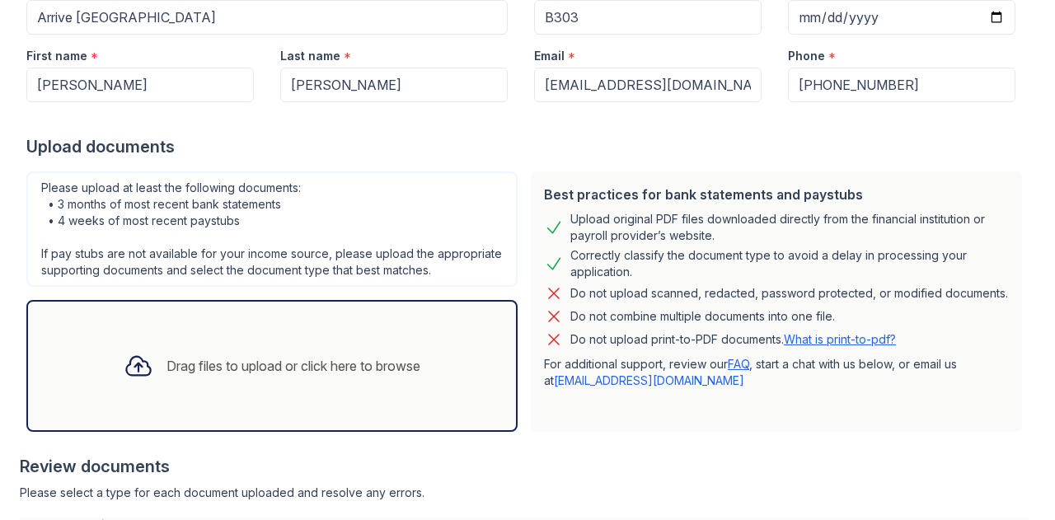
scroll to position [251, 0]
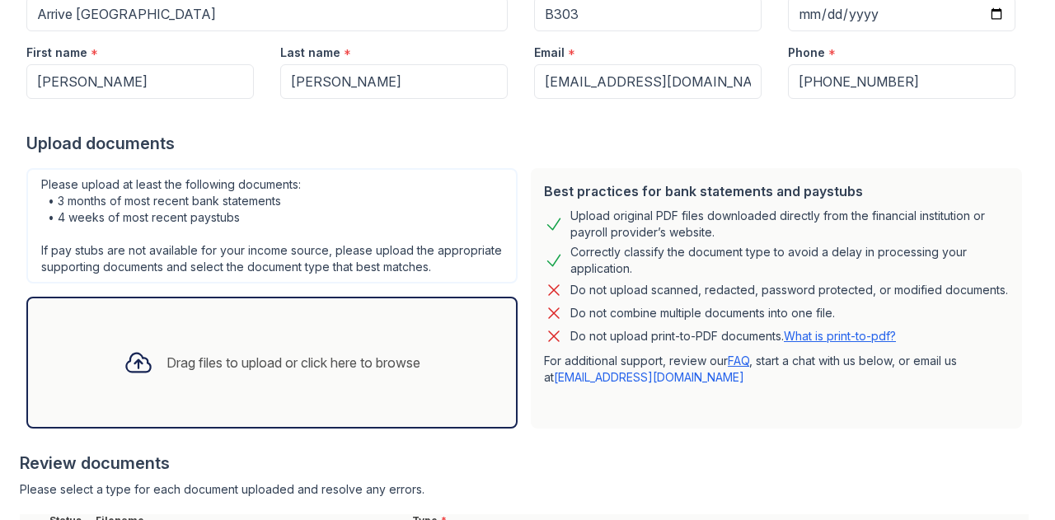
click at [387, 373] on div "Drag files to upload or click here to browse" at bounding box center [293, 363] width 254 height 20
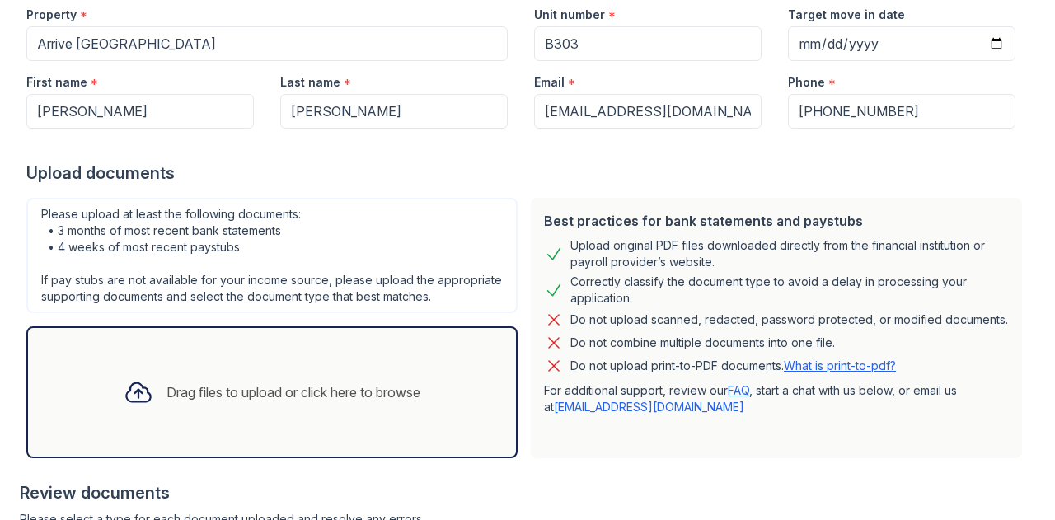
scroll to position [220, 0]
click at [424, 400] on div "Drag files to upload or click here to browse" at bounding box center [271, 393] width 323 height 56
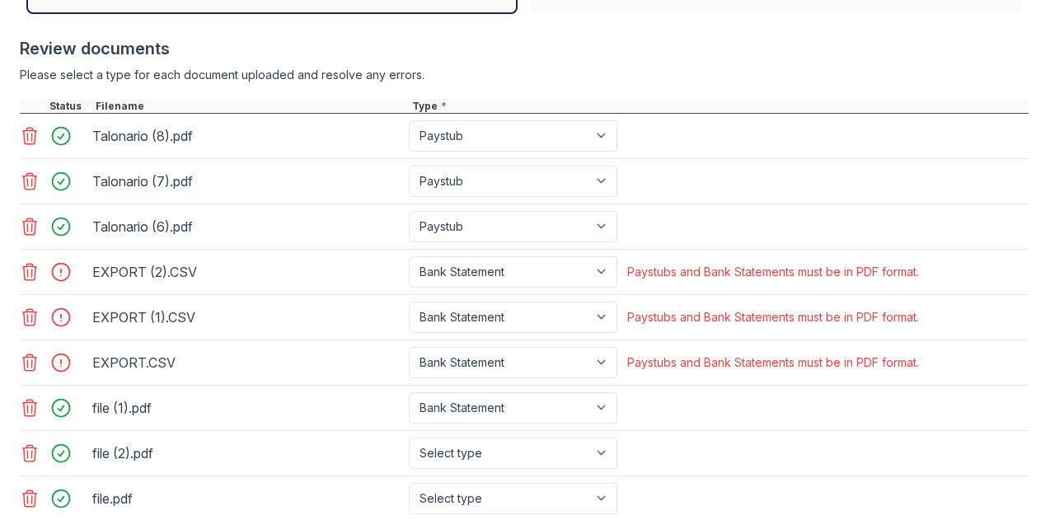
scroll to position [786, 0]
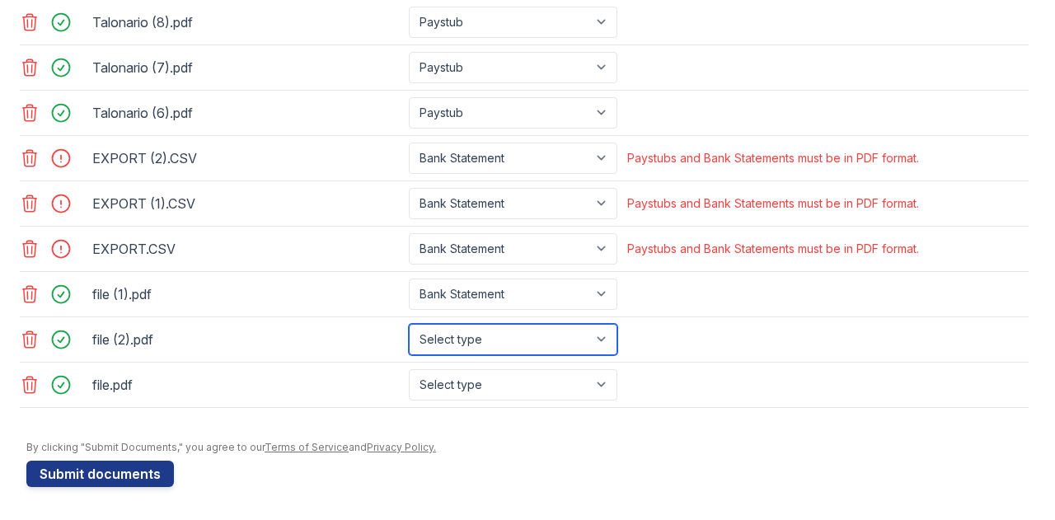
click at [608, 347] on select "Select type Paystub Bank Statement Offer Letter Tax Documents Benefit Award Let…" at bounding box center [513, 339] width 209 height 31
select select "bank_statement"
click at [409, 326] on select "Select type Paystub Bank Statement Offer Letter Tax Documents Benefit Award Let…" at bounding box center [513, 339] width 209 height 31
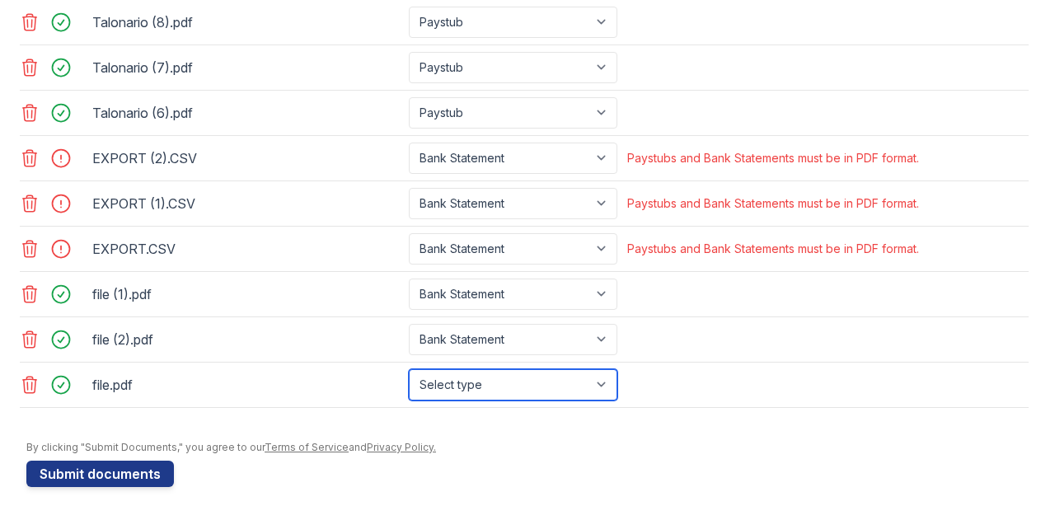
click at [612, 387] on select "Select type Paystub Bank Statement Offer Letter Tax Documents Benefit Award Let…" at bounding box center [513, 384] width 209 height 31
select select "bank_statement"
click at [409, 370] on select "Select type Paystub Bank Statement Offer Letter Tax Documents Benefit Award Let…" at bounding box center [513, 384] width 209 height 31
click at [31, 161] on icon at bounding box center [30, 158] width 14 height 16
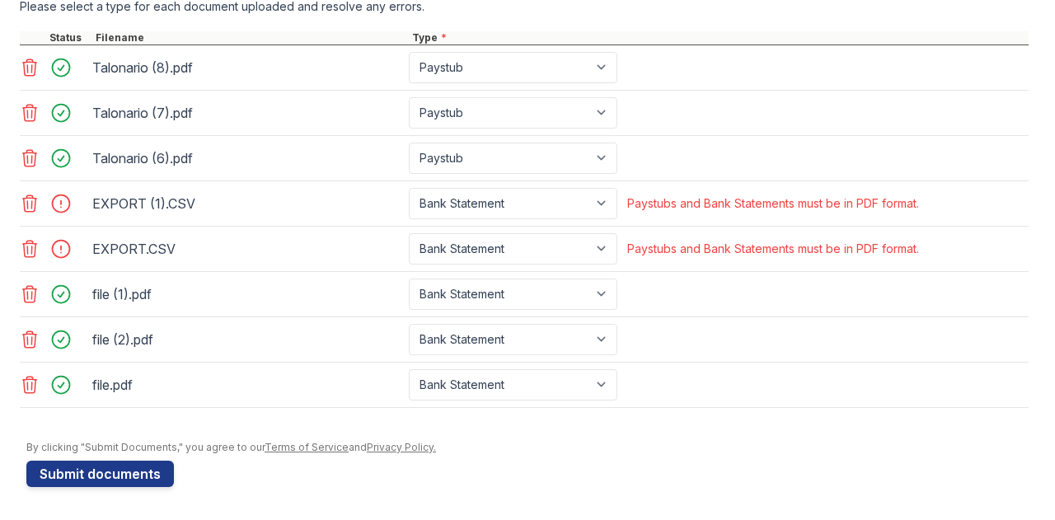
click at [30, 207] on icon at bounding box center [30, 204] width 20 height 20
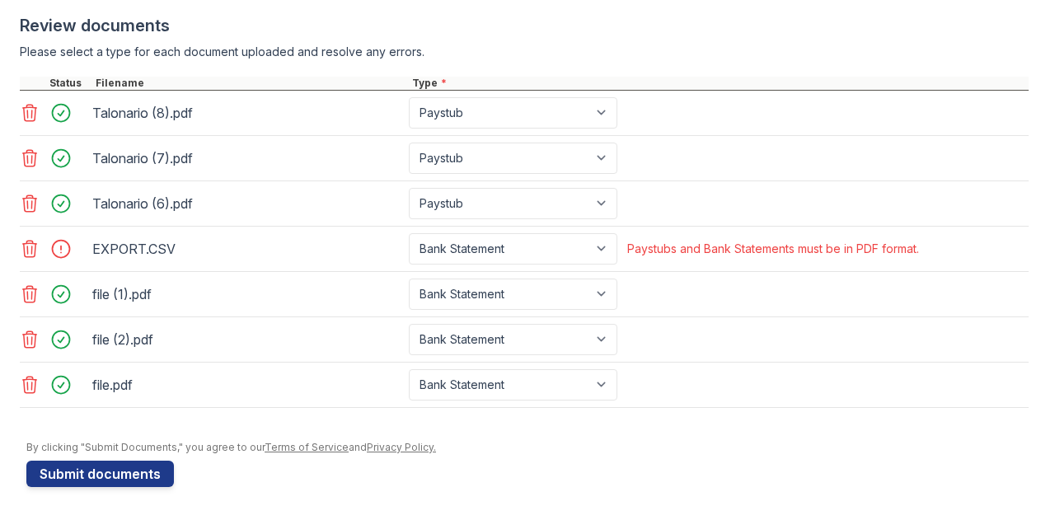
scroll to position [697, 0]
click at [29, 243] on icon at bounding box center [30, 249] width 20 height 20
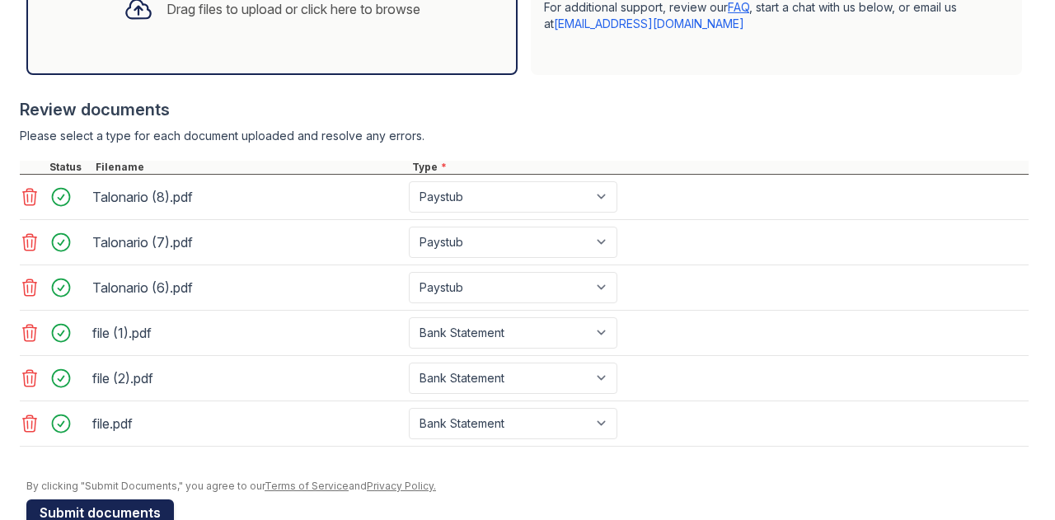
scroll to position [653, 0]
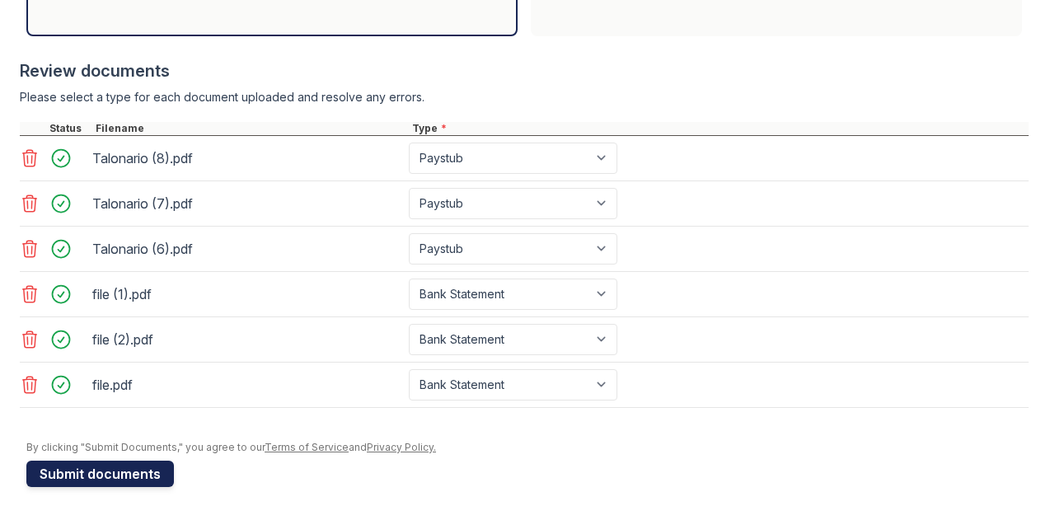
click at [129, 476] on button "Submit documents" at bounding box center [100, 474] width 148 height 26
